Goal: Task Accomplishment & Management: Use online tool/utility

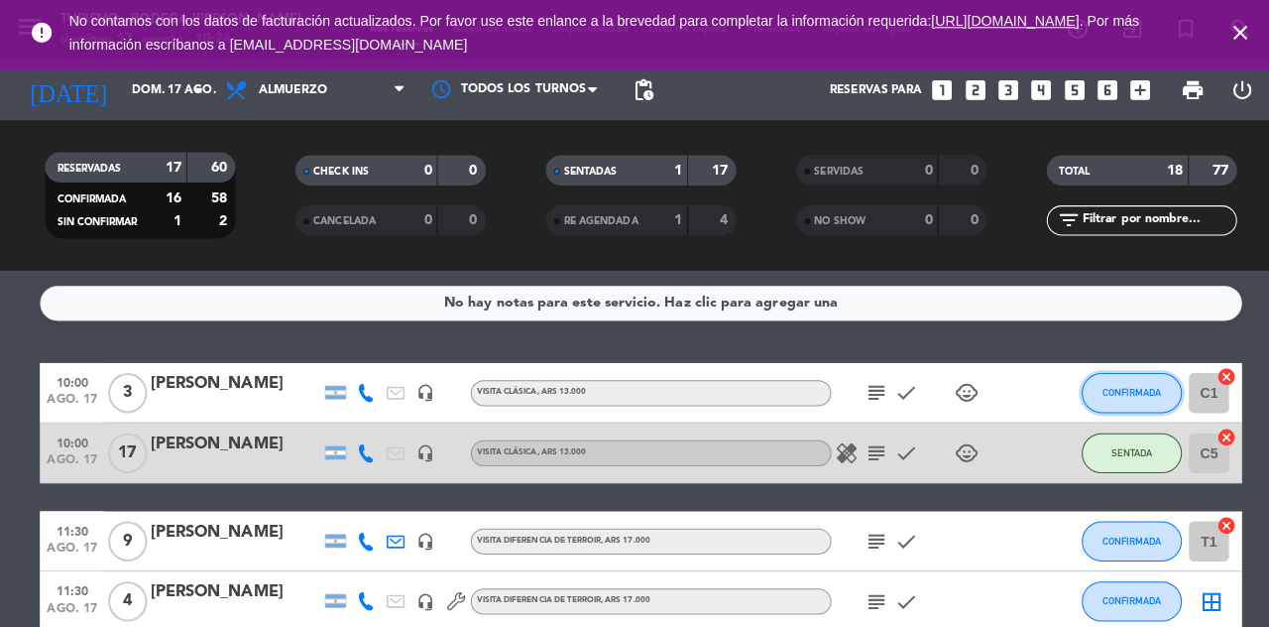
click at [1134, 400] on button "CONFIRMADA" at bounding box center [1120, 389] width 99 height 40
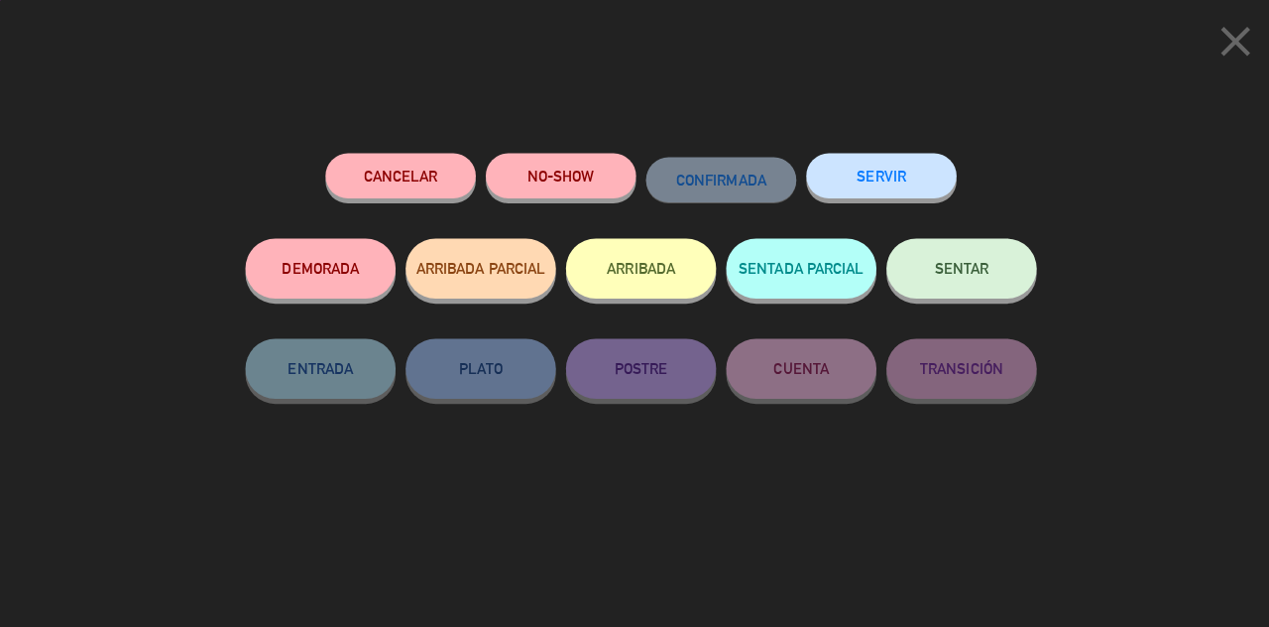
click at [966, 266] on span "SENTAR" at bounding box center [952, 265] width 54 height 17
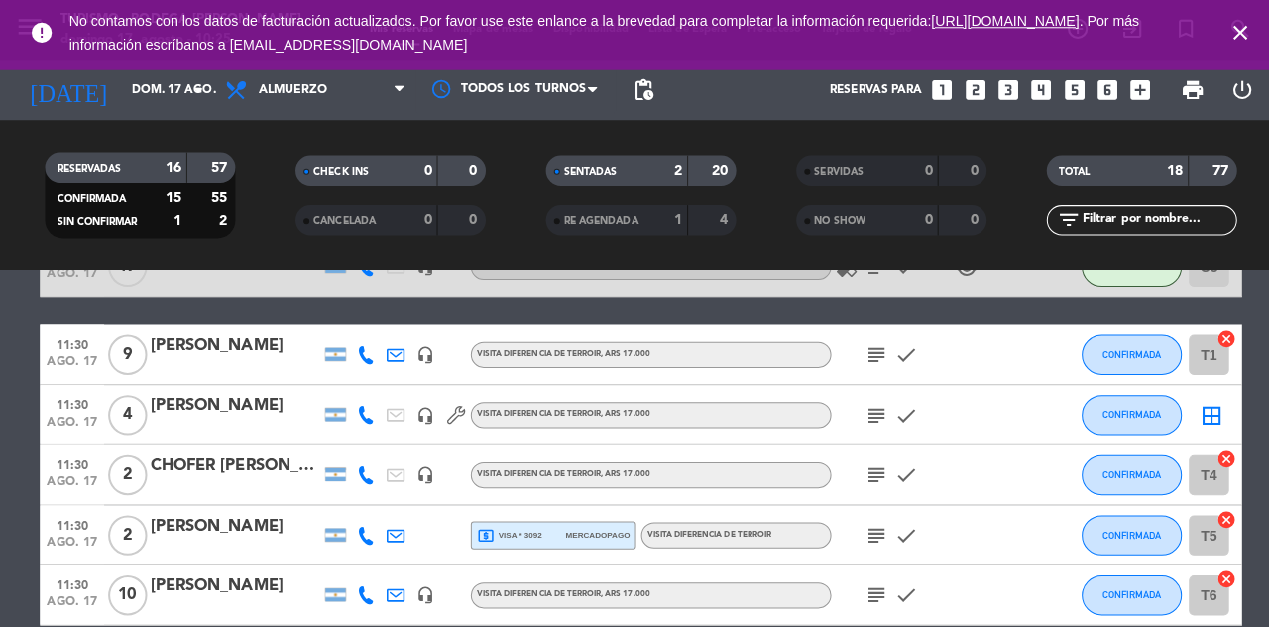
scroll to position [188, 0]
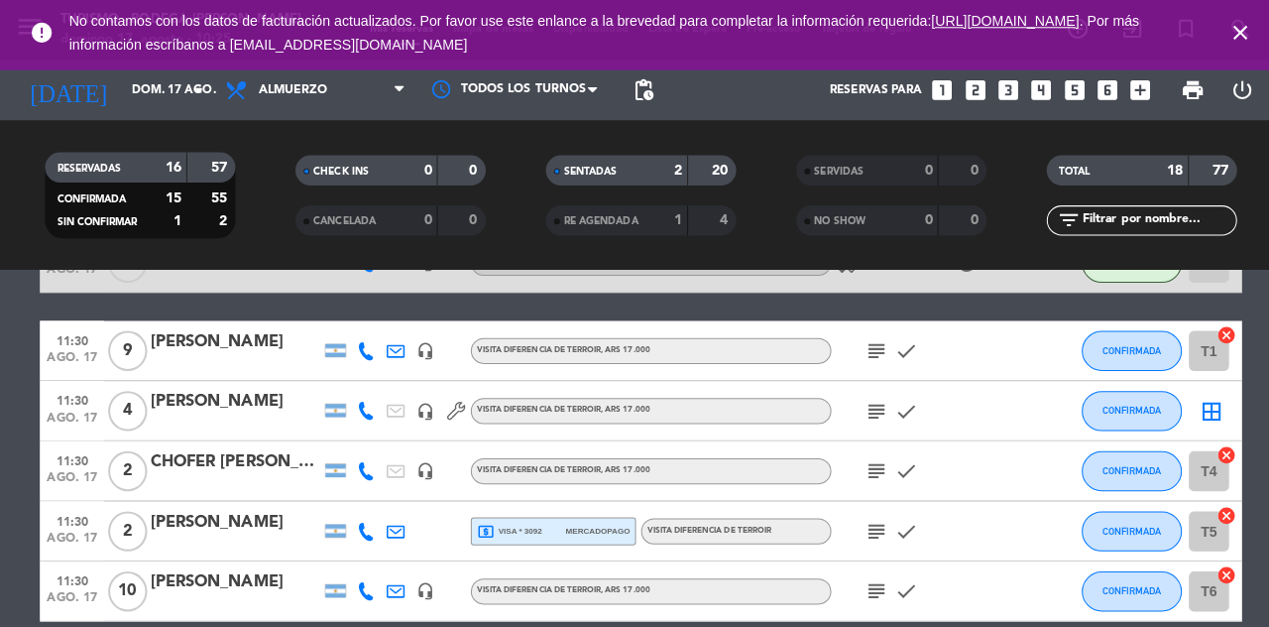
click at [1207, 409] on icon "border_all" at bounding box center [1200, 407] width 24 height 24
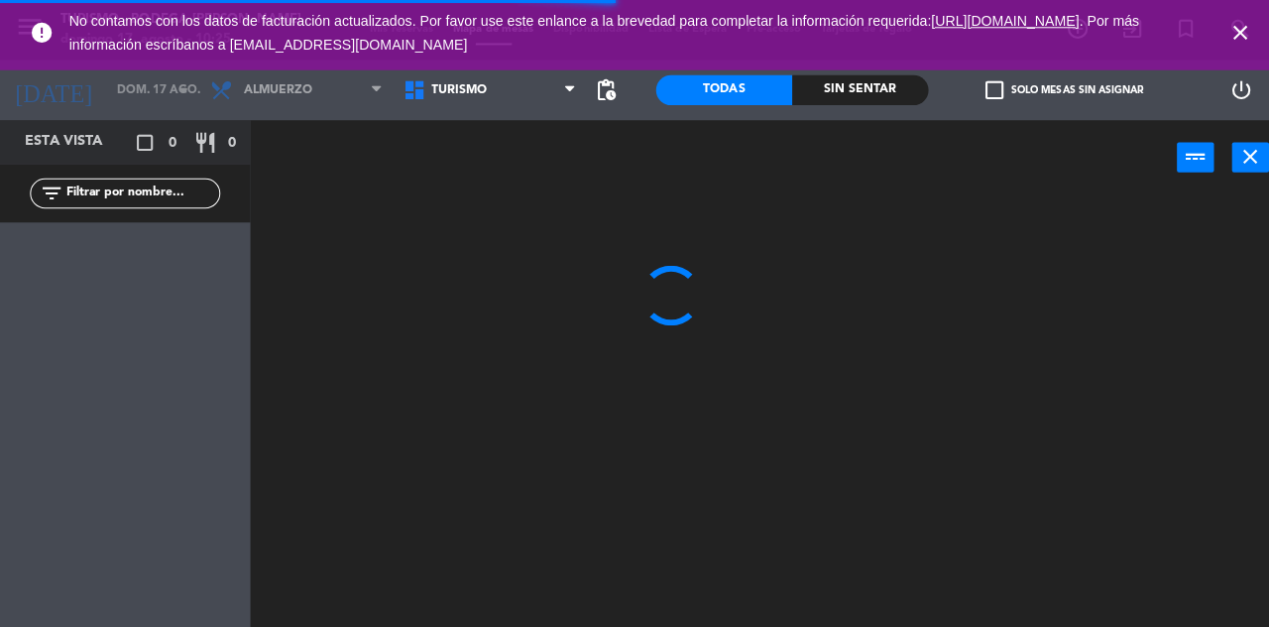
click at [1232, 24] on icon "close" at bounding box center [1227, 33] width 24 height 24
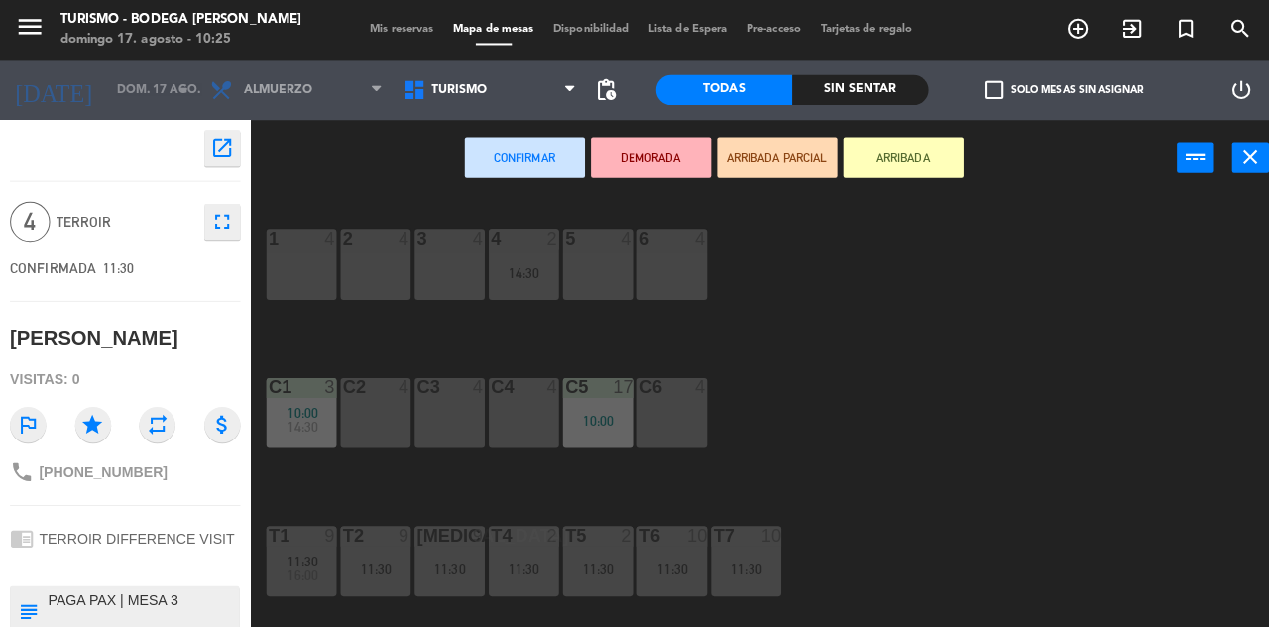
click at [437, 261] on div "3 4" at bounding box center [444, 261] width 69 height 69
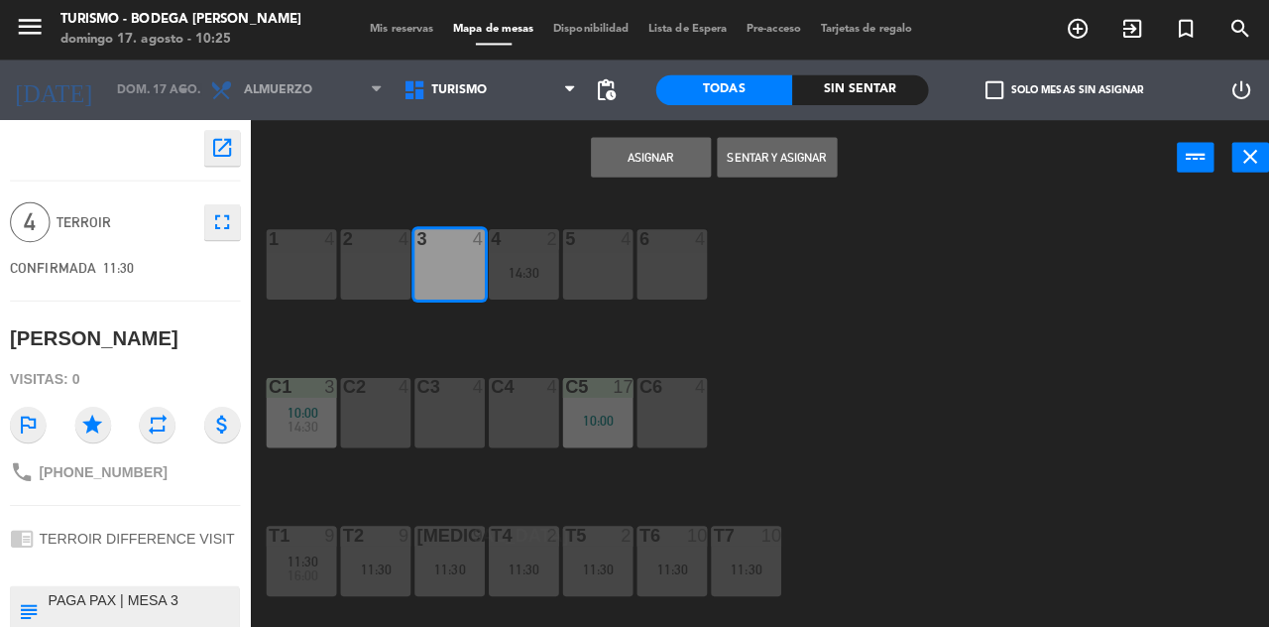
click at [646, 160] on button "Asignar" at bounding box center [644, 156] width 119 height 40
